Goal: Information Seeking & Learning: Learn about a topic

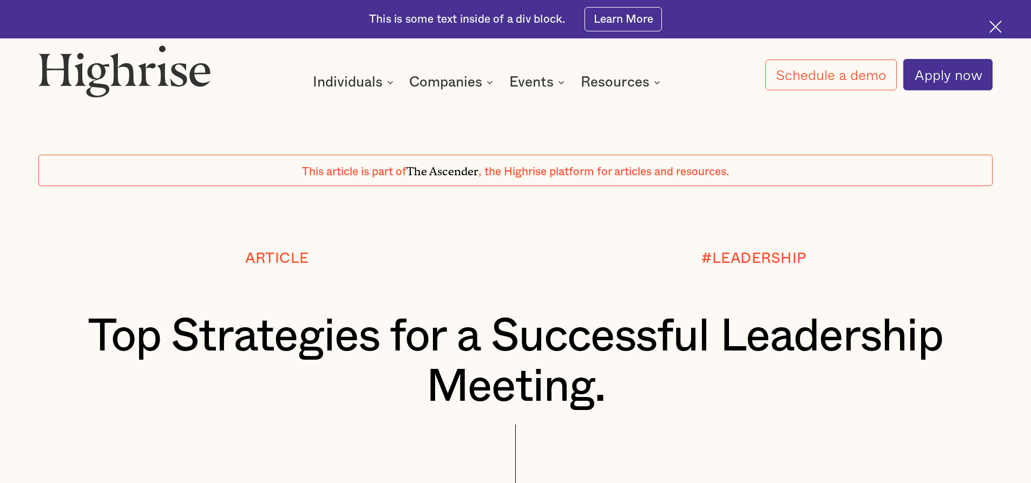
click at [568, 329] on h1 "Top Strategies for a Successful Leadership Meeting." at bounding box center [515, 362] width 874 height 101
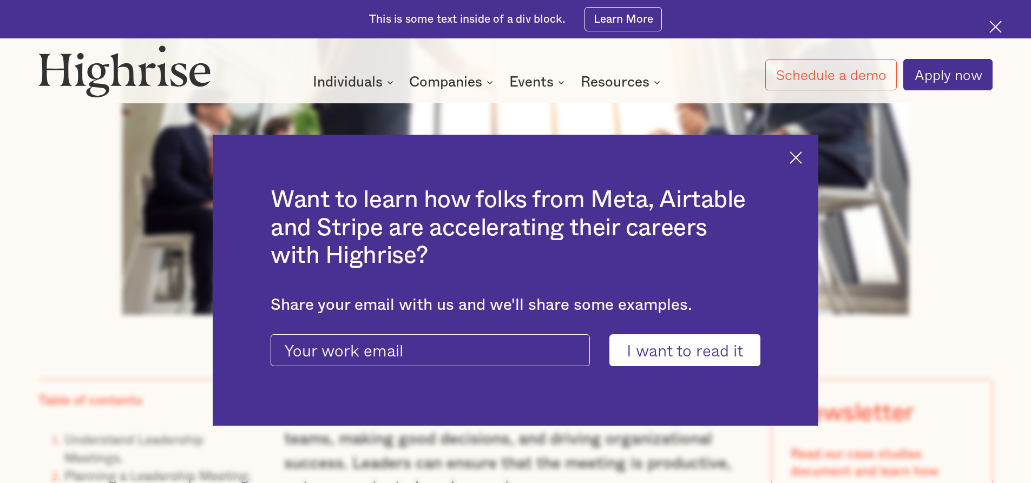
scroll to position [758, 0]
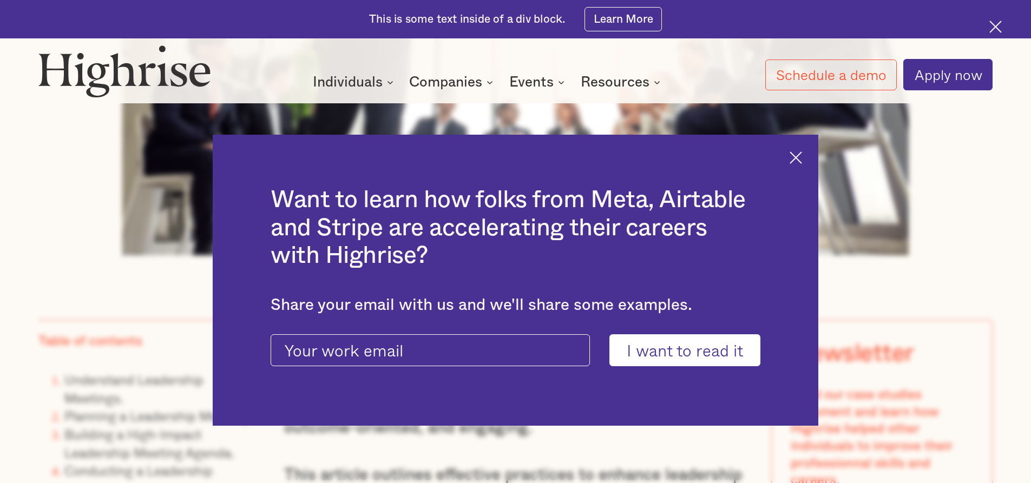
click at [811, 157] on div "Want to learn how folks from Meta, Airtable and Stripe are accelerating their c…" at bounding box center [515, 281] width 605 height 292
click at [802, 160] on img at bounding box center [795, 158] width 12 height 12
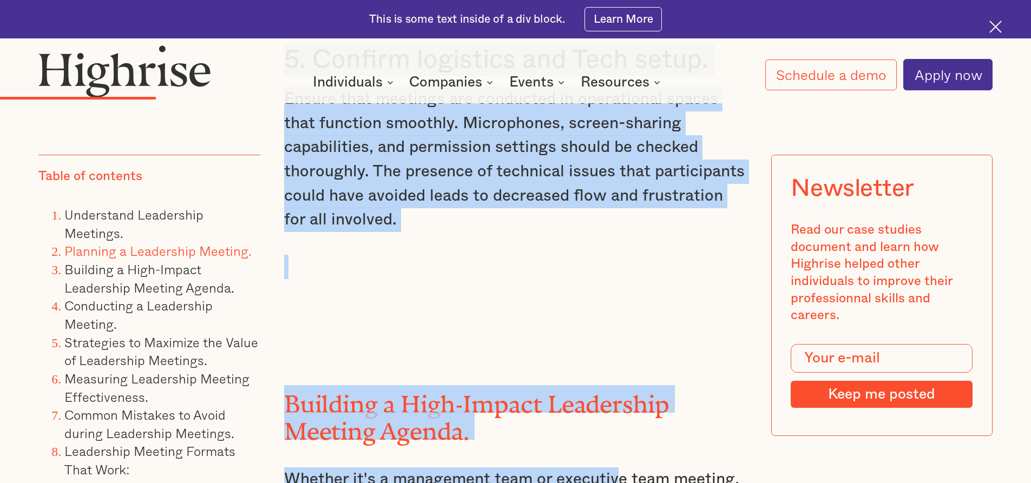
scroll to position [3138, 0]
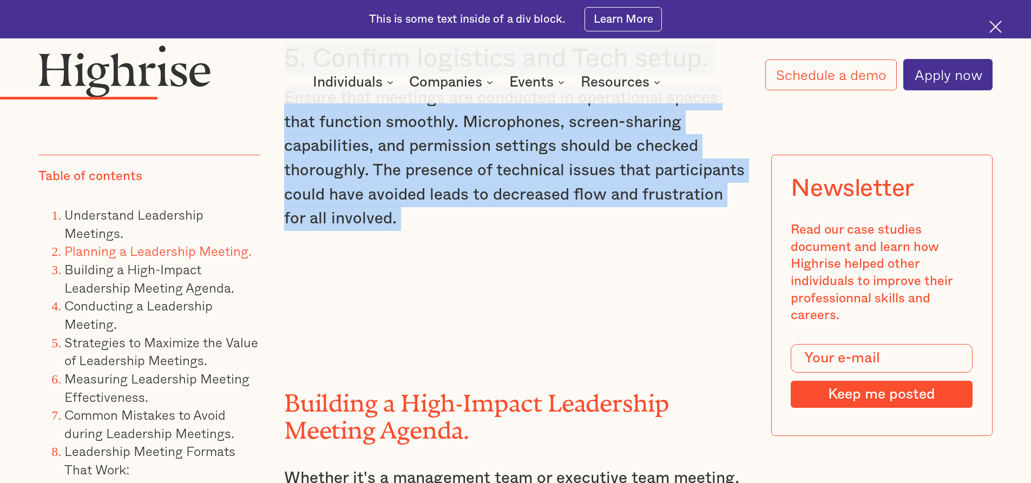
drag, startPoint x: 285, startPoint y: 121, endPoint x: 539, endPoint y: 250, distance: 285.3
copy div "1. Set clear objectives. Establish the meeting's fundamental purpose. Your meet…"
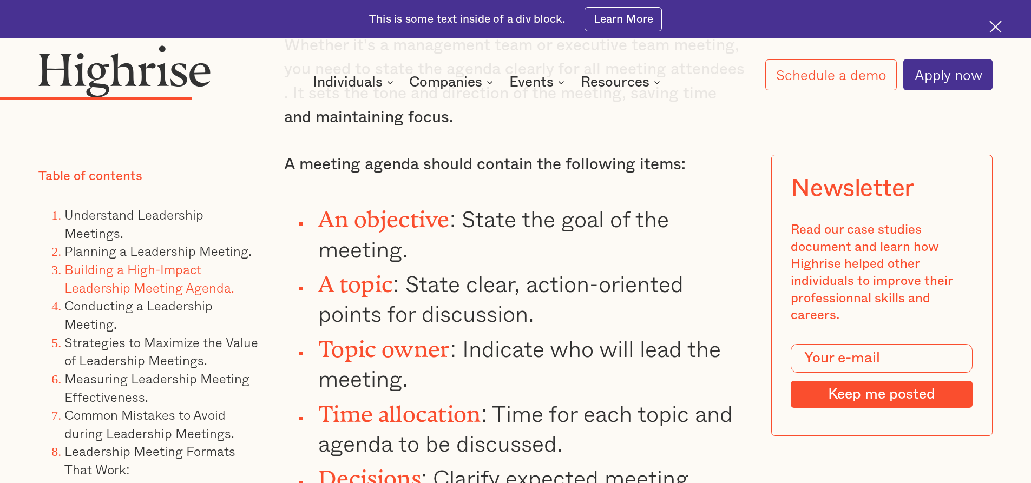
scroll to position [3625, 0]
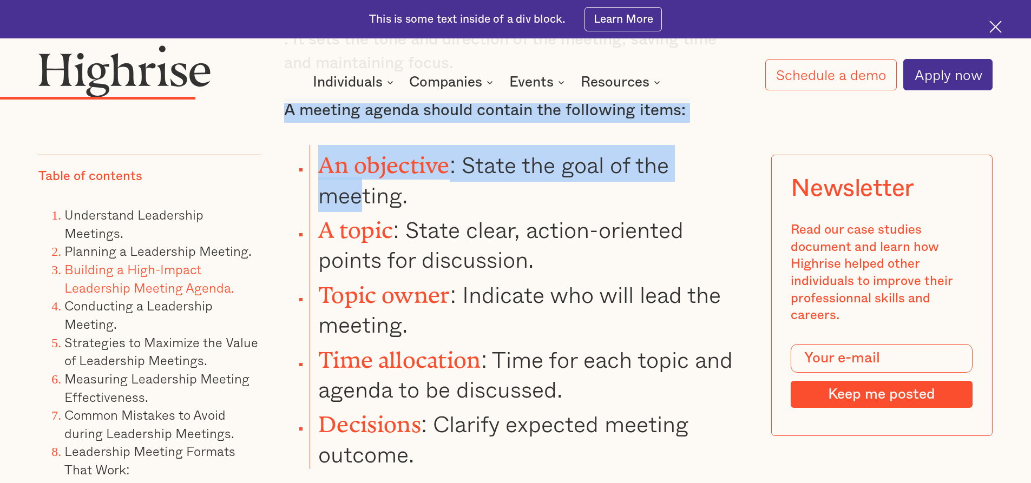
drag, startPoint x: 284, startPoint y: 113, endPoint x: 401, endPoint y: 247, distance: 178.3
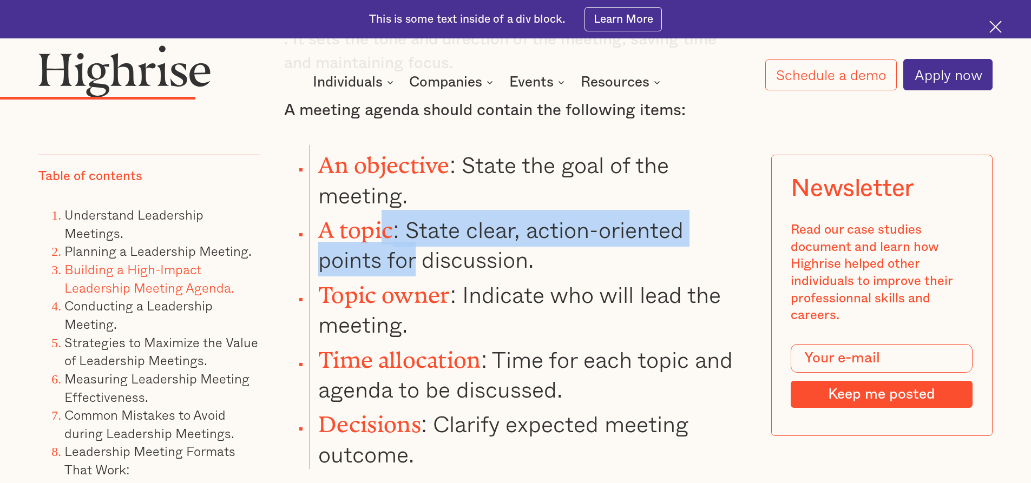
drag, startPoint x: 401, startPoint y: 247, endPoint x: 411, endPoint y: 265, distance: 20.3
click at [411, 265] on li "A topic : State clear, action-oriented points for discussion." at bounding box center [528, 242] width 437 height 65
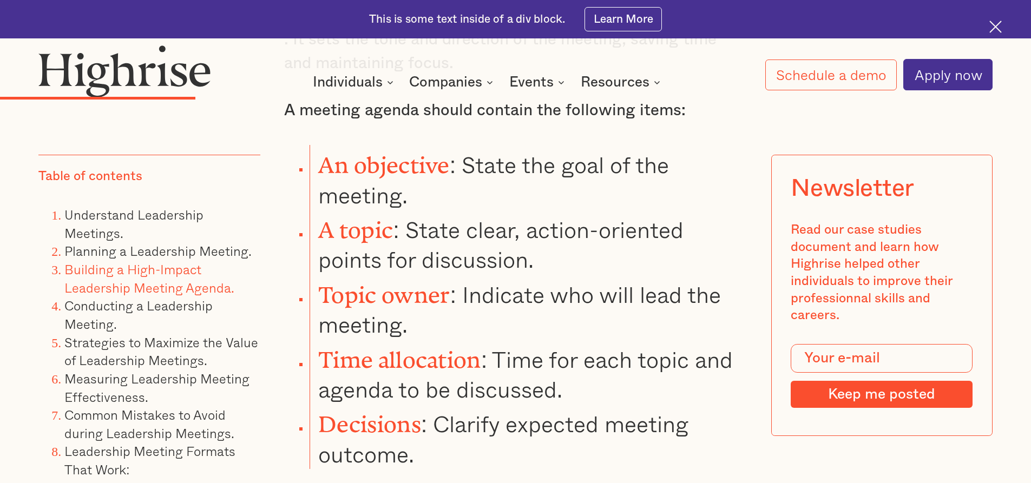
click at [425, 282] on strong "Topic owner" at bounding box center [383, 289] width 131 height 14
click at [313, 155] on li "An objective : State the goal of the meeting." at bounding box center [528, 177] width 437 height 65
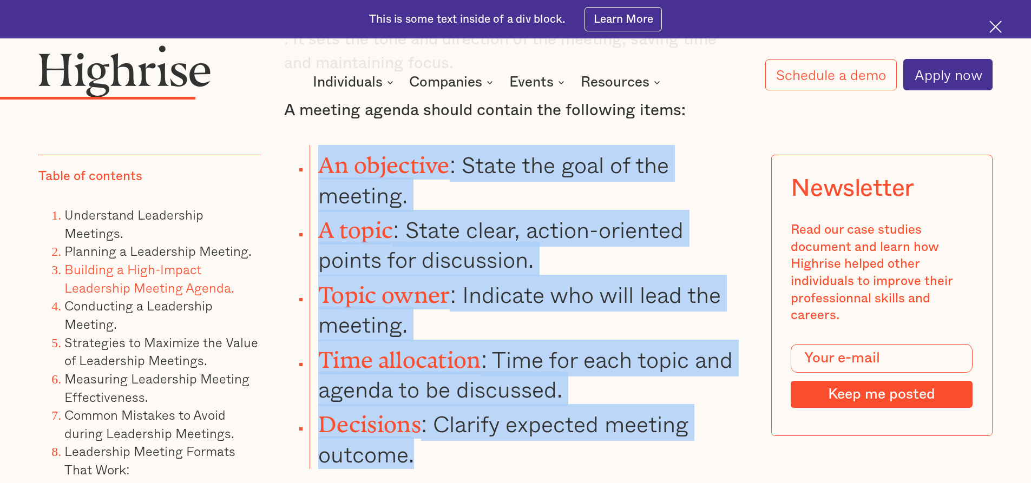
drag, startPoint x: 320, startPoint y: 159, endPoint x: 446, endPoint y: 432, distance: 301.7
click at [446, 432] on ul "An objective : State the goal of the meeting. A topic : State clear, action-ori…" at bounding box center [506, 307] width 482 height 324
click at [446, 432] on li "Decisions : Clarify expected meeting outcome." at bounding box center [528, 436] width 437 height 65
copy ul "An objective : State the goal of the meeting. A topic : State clear, action-ori…"
click at [456, 426] on li "Decisions : Clarify expected meeting outcome." at bounding box center [528, 436] width 437 height 65
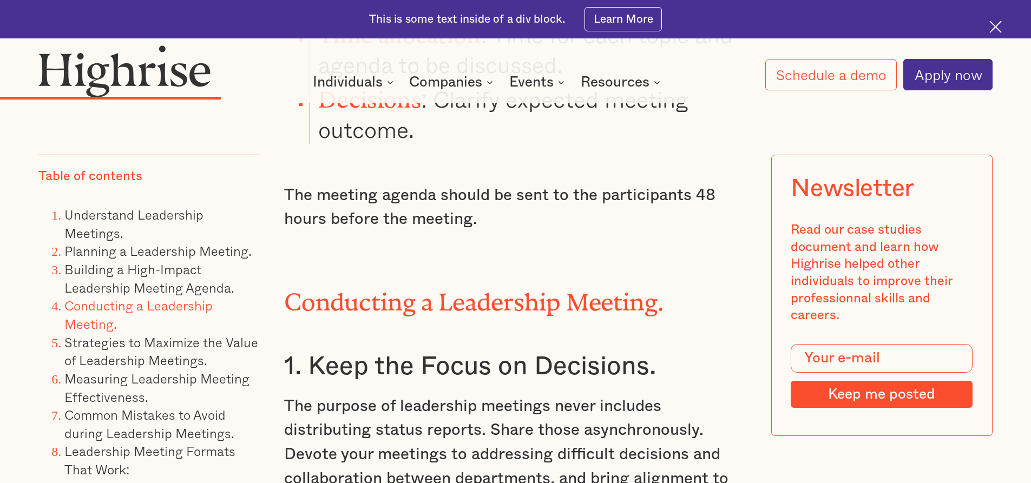
scroll to position [4112, 0]
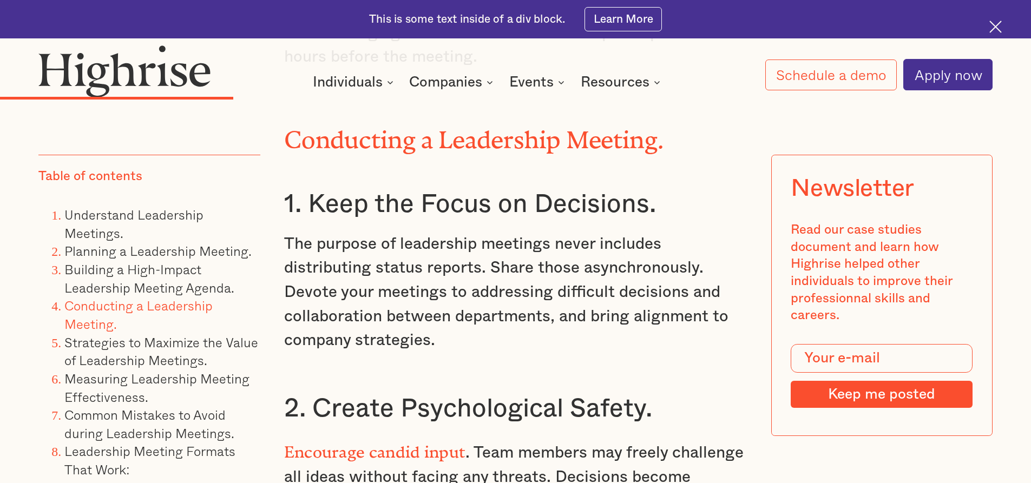
click at [492, 331] on p "The purpose of leadership meetings never includes distributing status reports. …" at bounding box center [515, 292] width 463 height 121
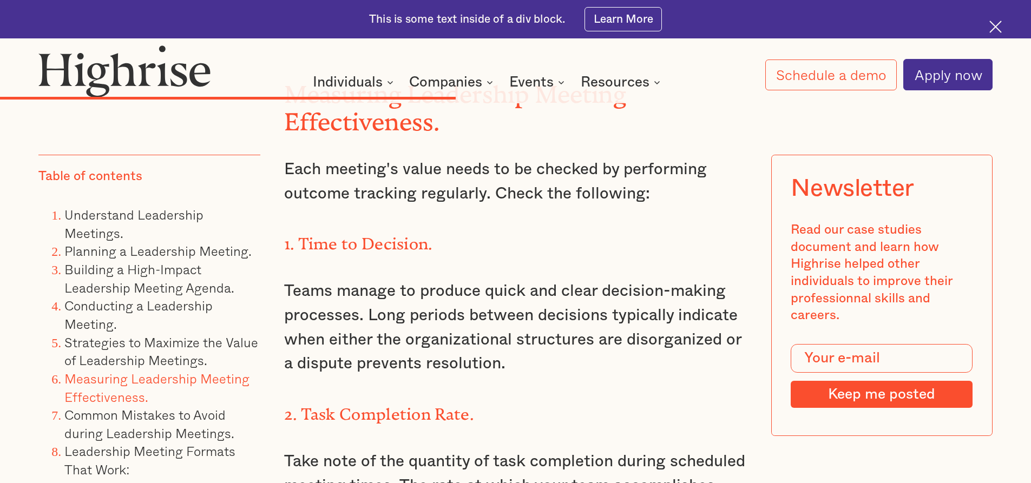
scroll to position [7088, 0]
